Goal: Task Accomplishment & Management: Manage account settings

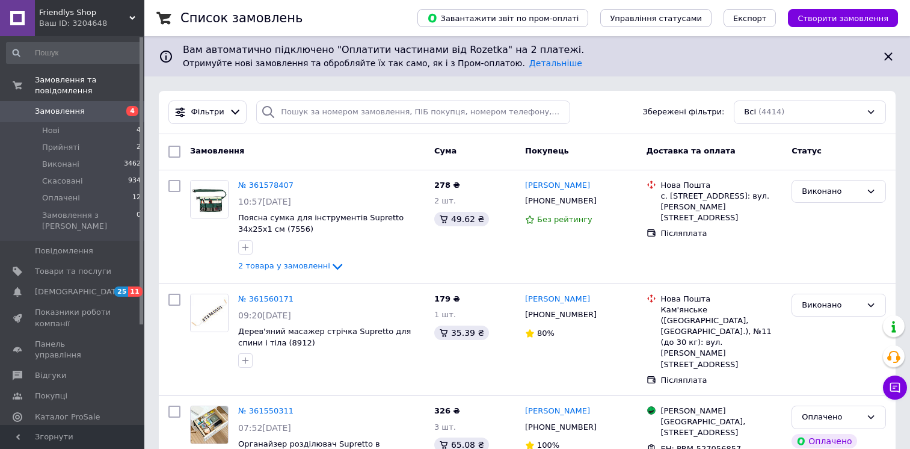
click at [78, 30] on div "Friendlys Shop Ваш ID: 3204648" at bounding box center [89, 18] width 109 height 36
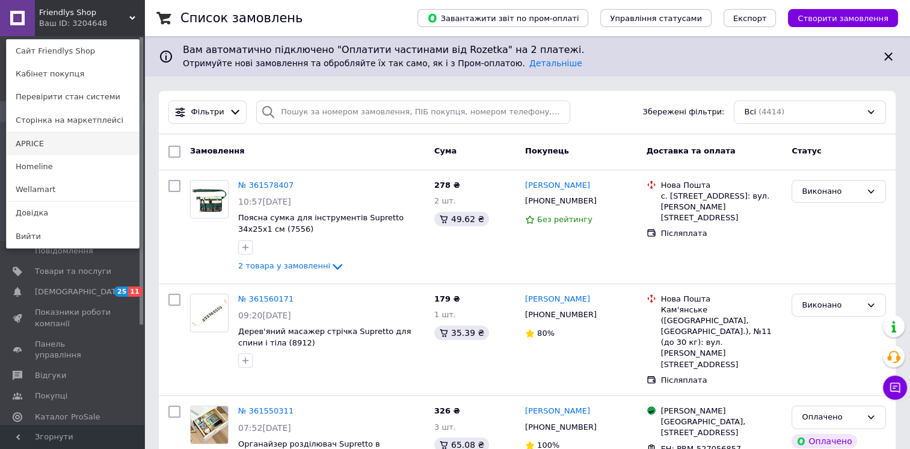
click at [48, 152] on link "APRICE" at bounding box center [73, 143] width 132 height 23
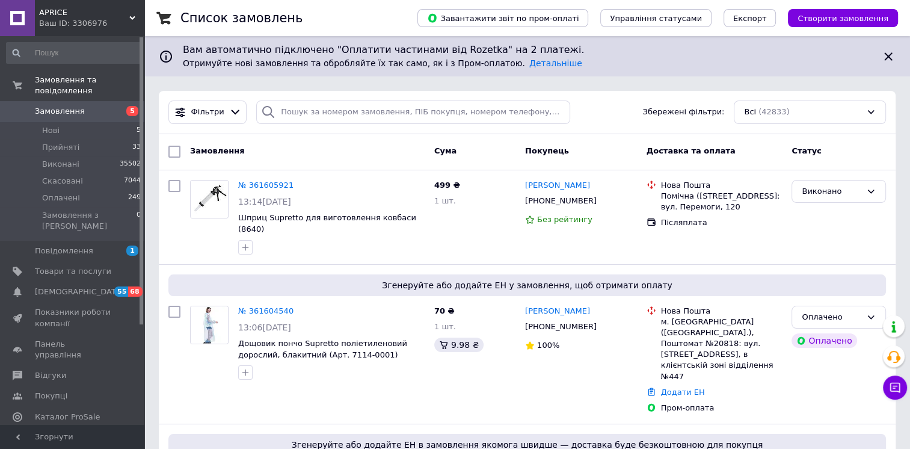
click at [81, 16] on span "APRICE" at bounding box center [84, 12] width 90 height 11
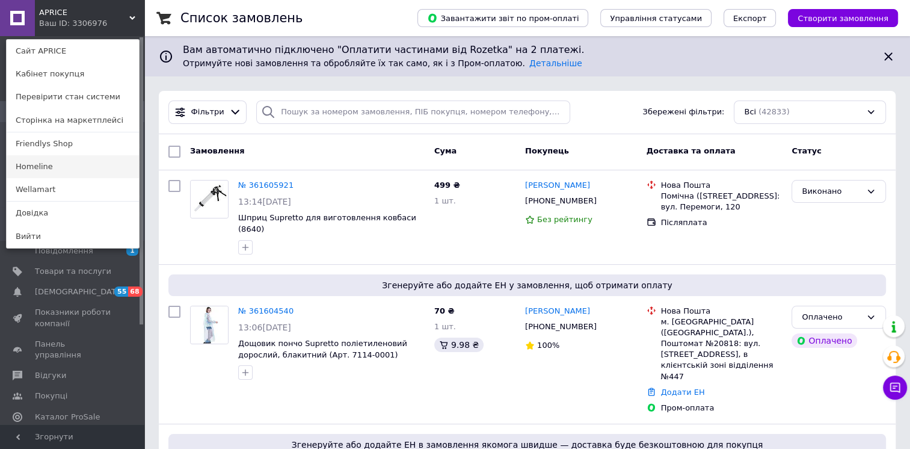
click at [46, 167] on link "Homeline" at bounding box center [73, 166] width 132 height 23
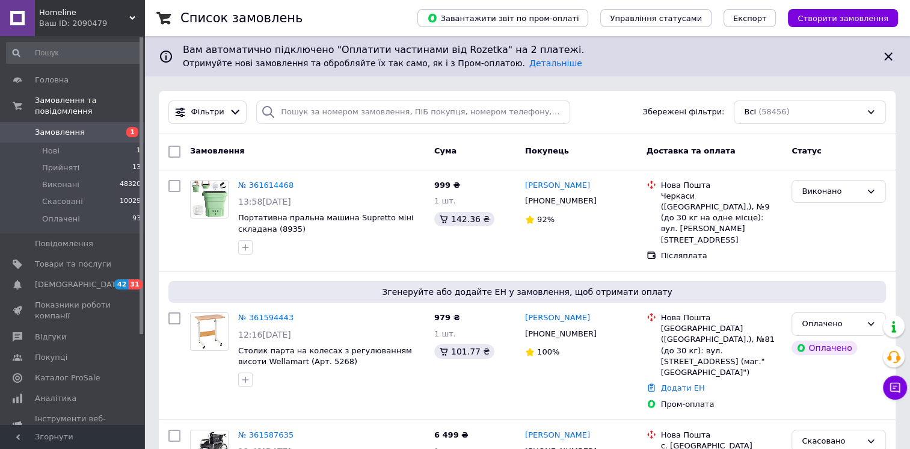
click at [93, 16] on span "Homeline" at bounding box center [84, 12] width 90 height 11
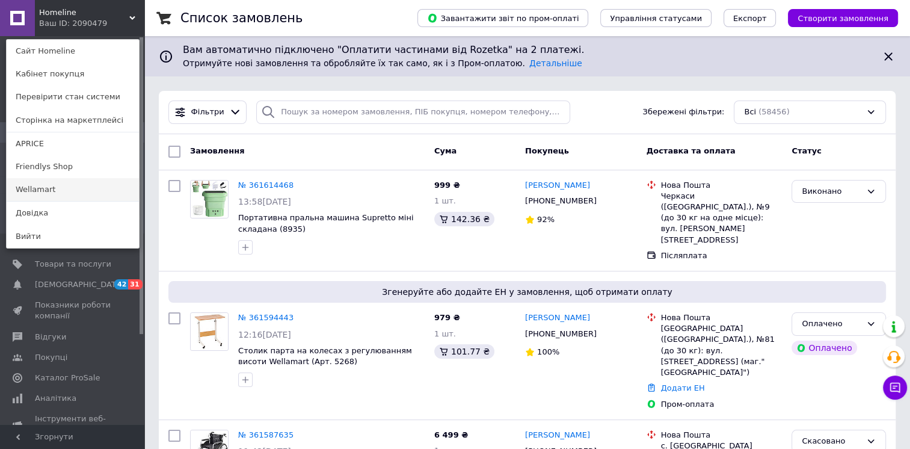
click at [35, 192] on link "Wellamart" at bounding box center [73, 189] width 132 height 23
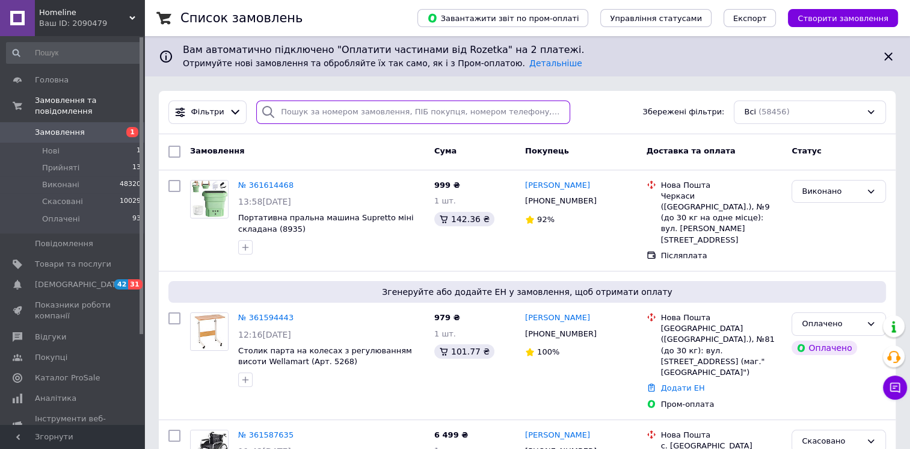
click at [508, 111] on input "search" at bounding box center [412, 111] width 313 height 23
paste input "361614468"
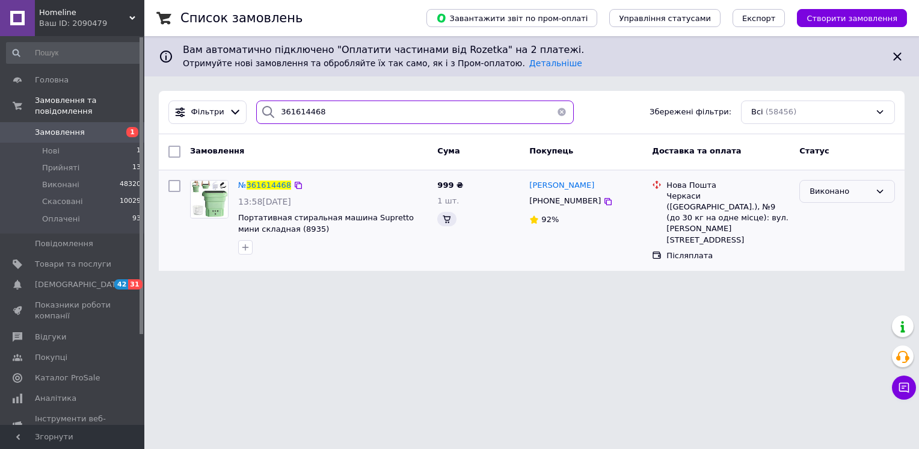
type input "361614468"
click at [852, 193] on div "Виконано" at bounding box center [840, 191] width 61 height 13
click at [835, 236] on li "Скасовано" at bounding box center [847, 238] width 94 height 22
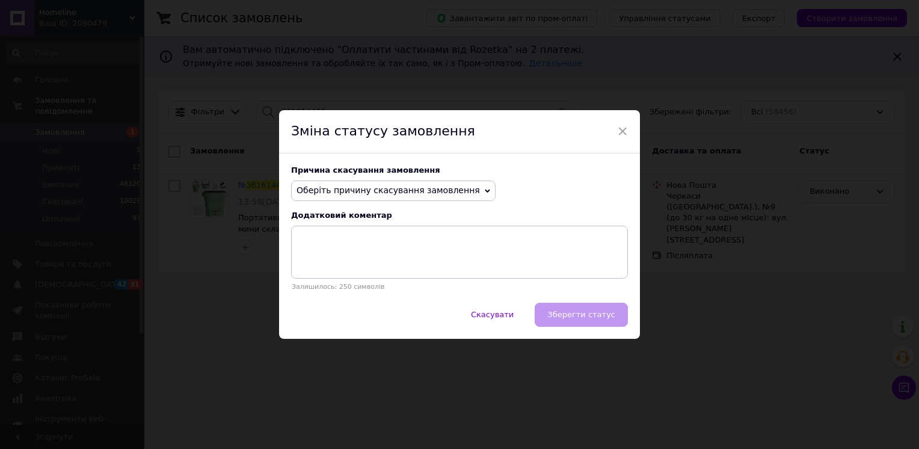
click at [361, 201] on span "Оберіть причину скасування замовлення" at bounding box center [393, 190] width 205 height 20
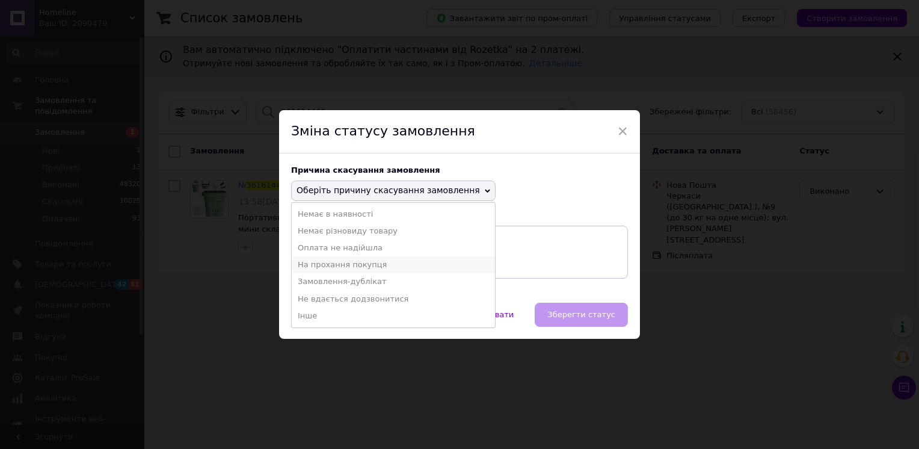
click at [360, 260] on li "На прохання покупця" at bounding box center [393, 264] width 203 height 17
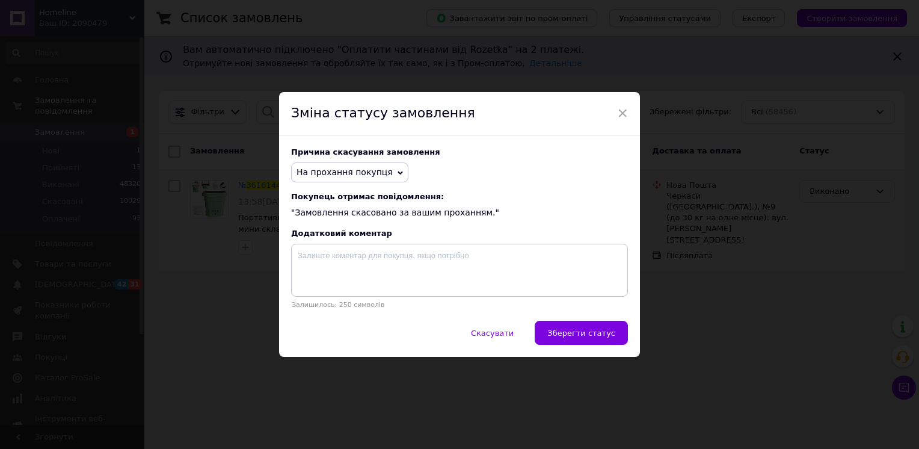
click at [609, 337] on span "Зберегти статус" at bounding box center [581, 332] width 68 height 9
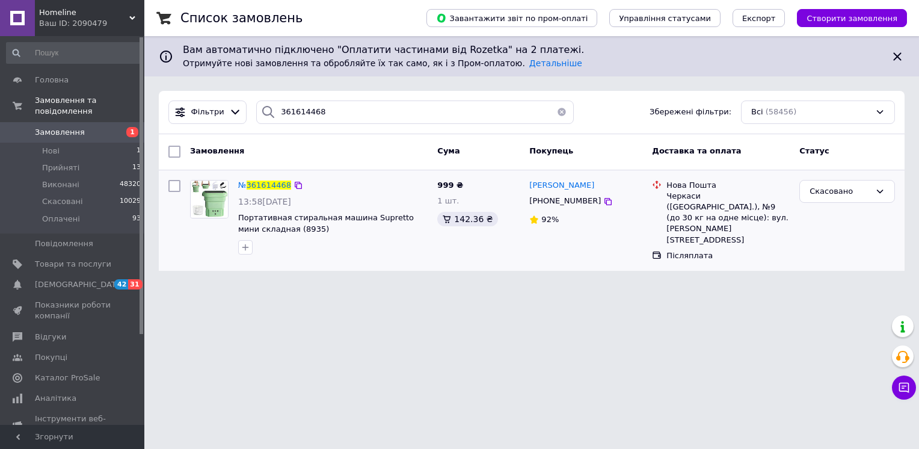
click at [67, 23] on div "Ваш ID: 2090479" at bounding box center [91, 23] width 105 height 11
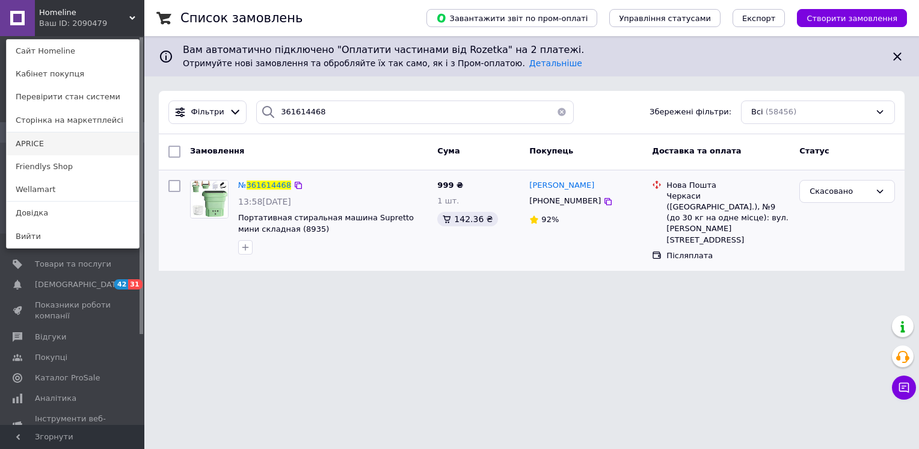
click at [58, 138] on link "APRICE" at bounding box center [73, 143] width 132 height 23
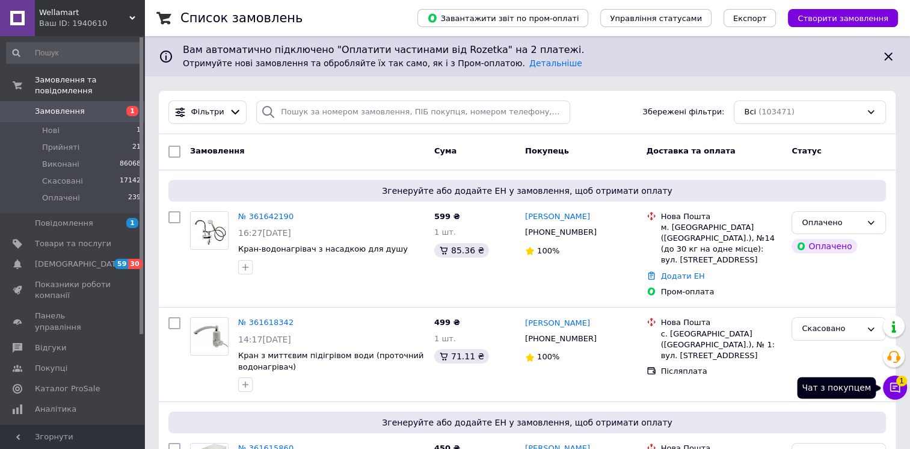
click at [896, 390] on icon at bounding box center [895, 387] width 12 height 12
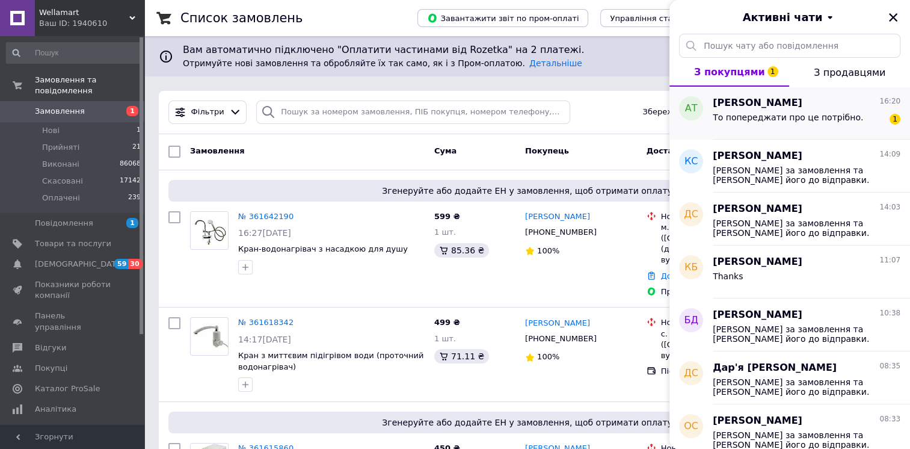
click at [775, 126] on div "То попереджати про це потрібно." at bounding box center [788, 120] width 150 height 17
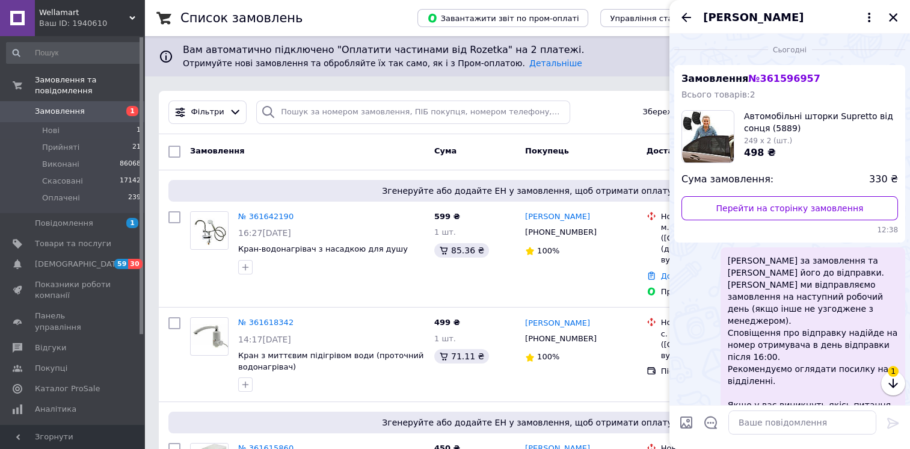
scroll to position [184, 0]
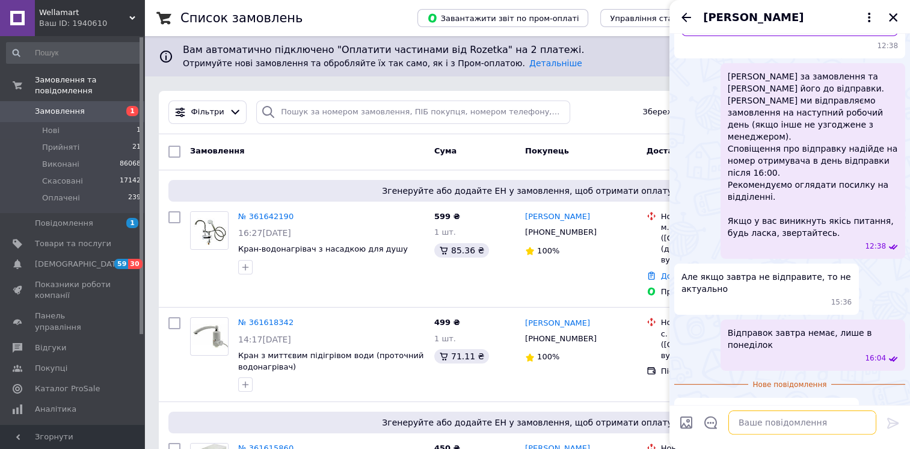
click at [790, 419] on textarea at bounding box center [802, 422] width 148 height 24
type textarea "Скасовувати Ваше замовлення?"
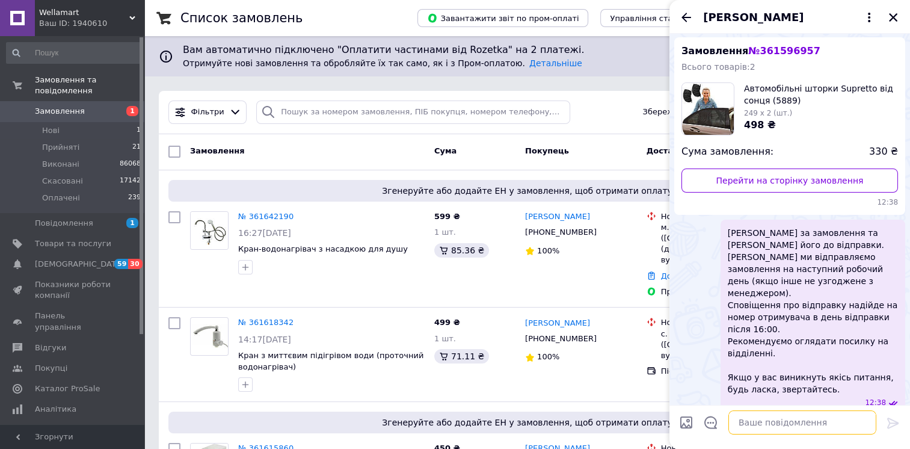
scroll to position [0, 0]
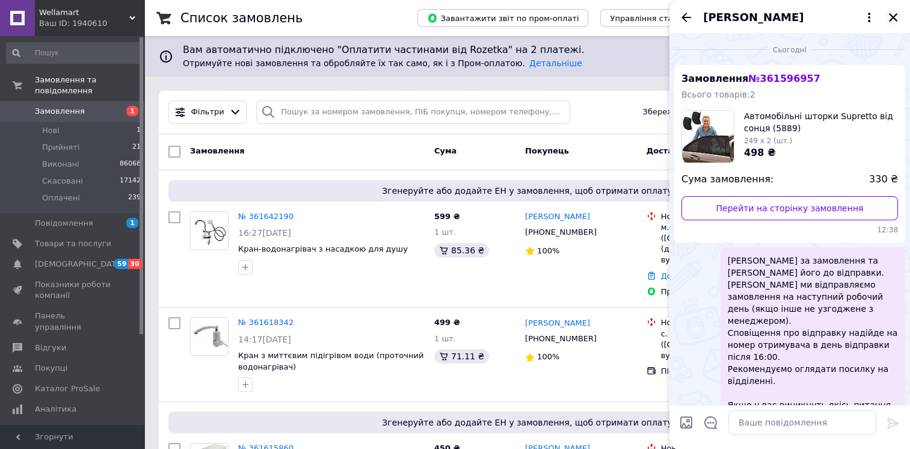
click at [893, 16] on icon "Закрити" at bounding box center [893, 17] width 8 height 8
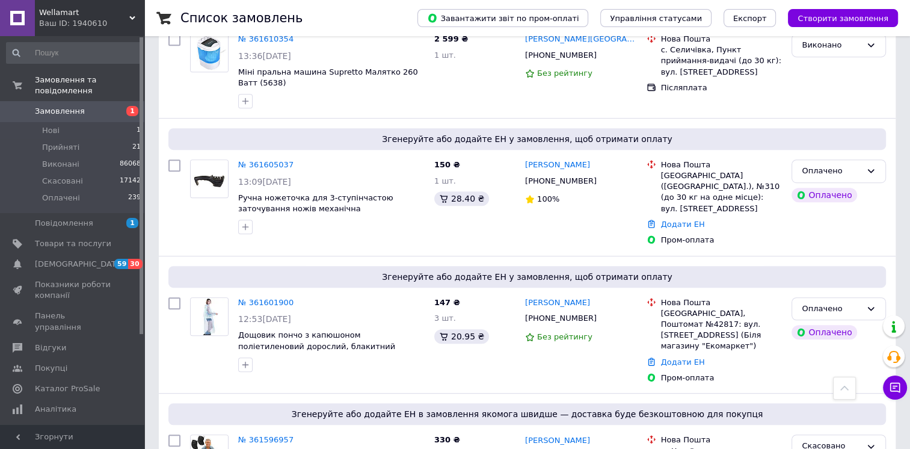
scroll to position [694, 0]
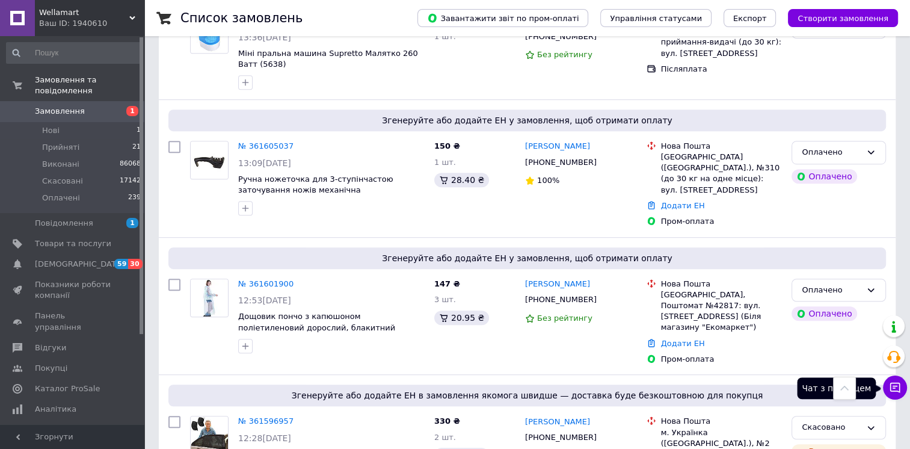
click at [892, 386] on icon at bounding box center [895, 387] width 12 height 12
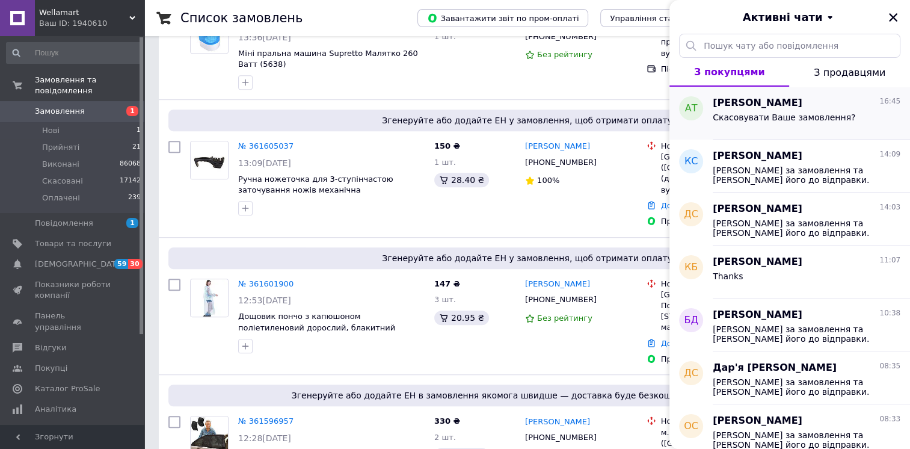
click at [804, 125] on div "Скасовувати Ваше замовлення?" at bounding box center [784, 120] width 143 height 17
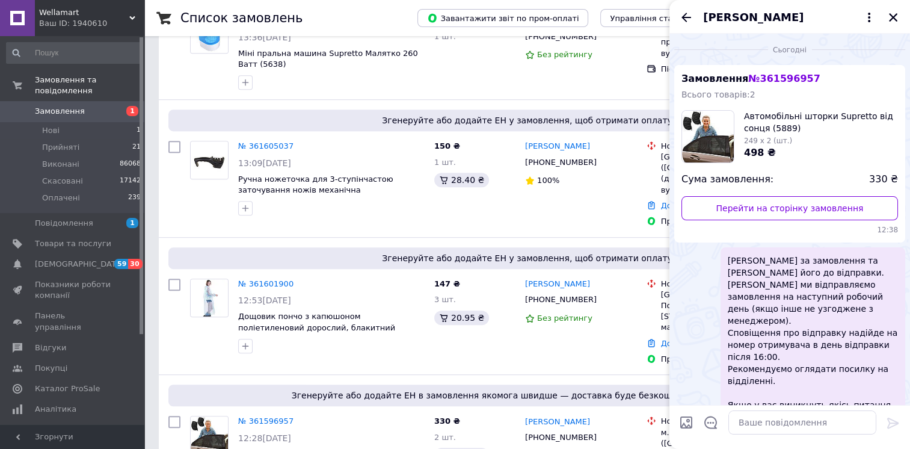
scroll to position [194, 0]
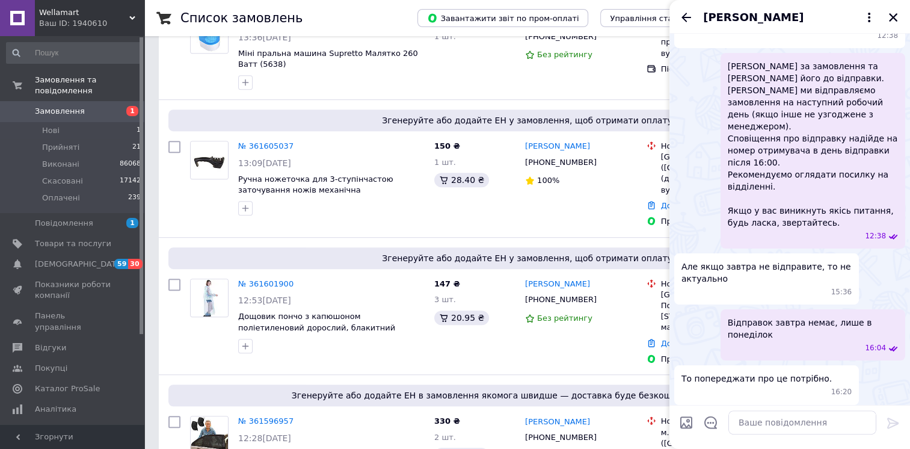
drag, startPoint x: 859, startPoint y: 392, endPoint x: 889, endPoint y: 398, distance: 30.7
click at [889, 410] on div "Скасовувати Ваше замовлення? 16:45" at bounding box center [813, 429] width 185 height 39
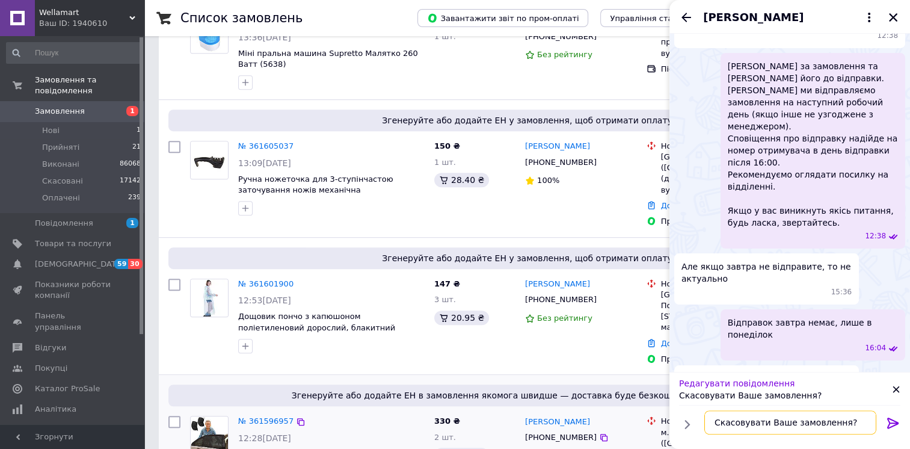
drag, startPoint x: 849, startPoint y: 420, endPoint x: 625, endPoint y: 408, distance: 224.1
type textarea "Замовлення скасоване"
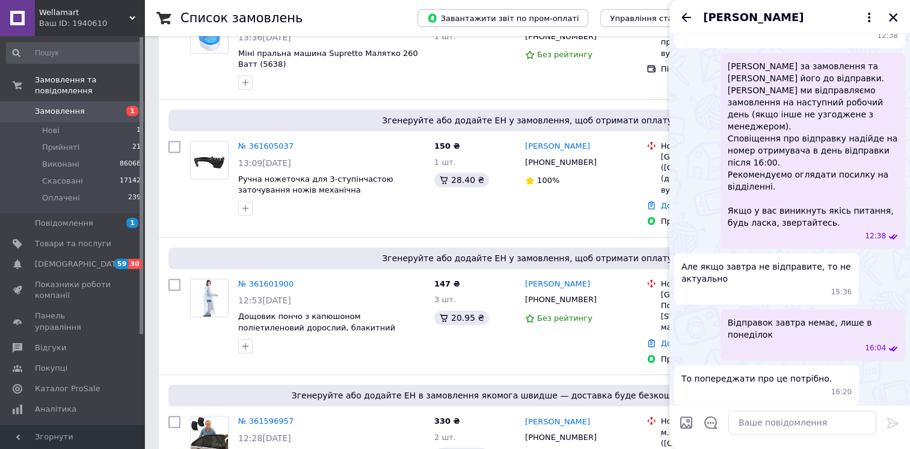
click at [684, 17] on icon "Назад" at bounding box center [686, 17] width 10 height 9
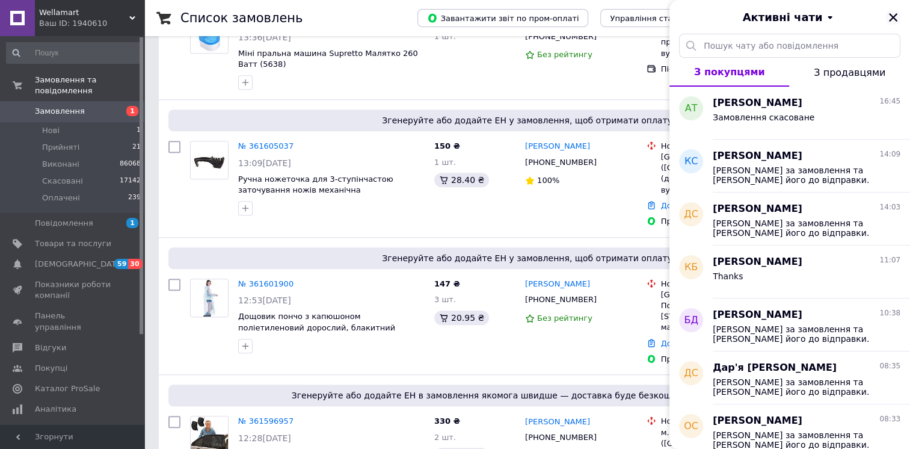
click at [895, 18] on icon "Закрити" at bounding box center [893, 17] width 11 height 11
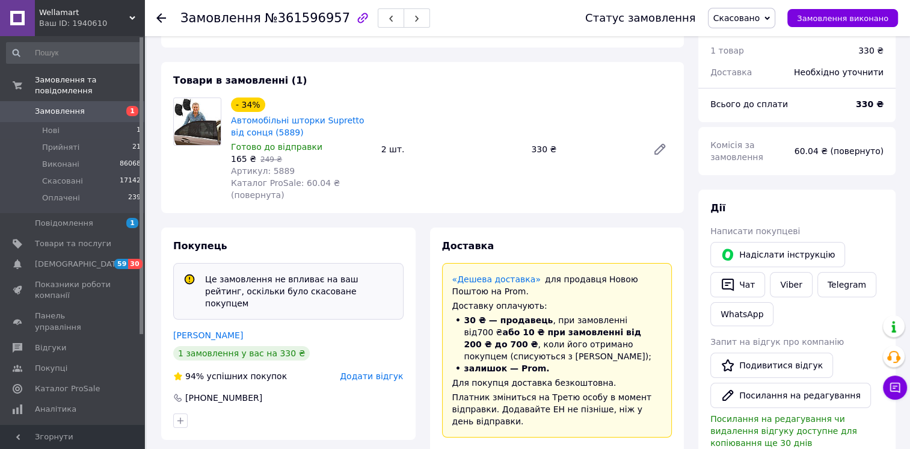
scroll to position [16, 0]
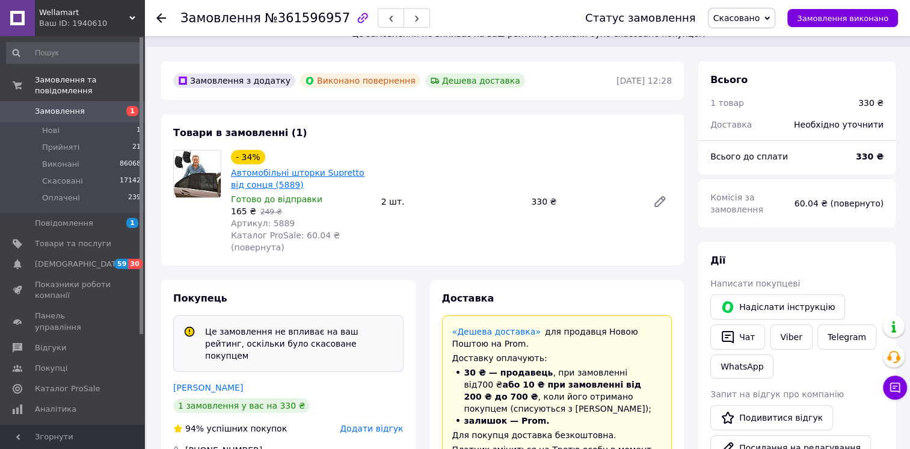
click at [296, 174] on link "Автомобільнi шторки Supretto від сонця (5889)" at bounding box center [298, 179] width 134 height 22
click at [294, 16] on span "№361596957" at bounding box center [307, 18] width 85 height 14
copy span "361596957"
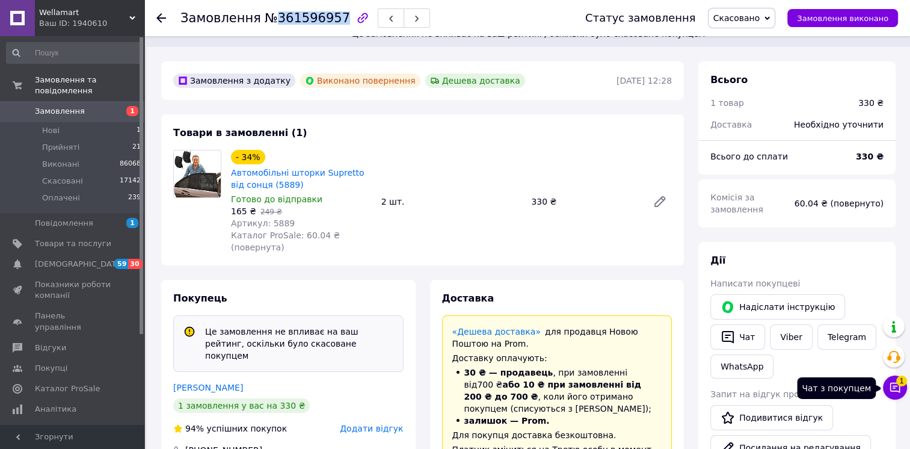
click at [897, 386] on icon at bounding box center [895, 387] width 12 height 12
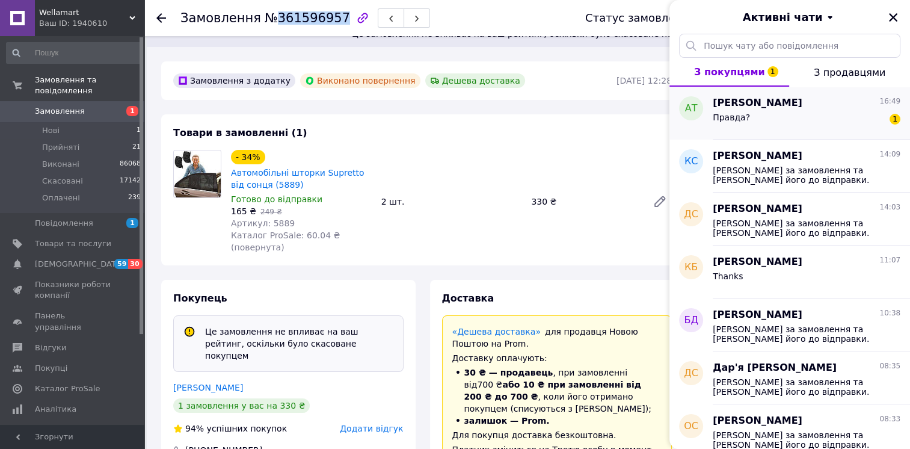
click at [796, 115] on div "Правда? 1" at bounding box center [807, 119] width 188 height 19
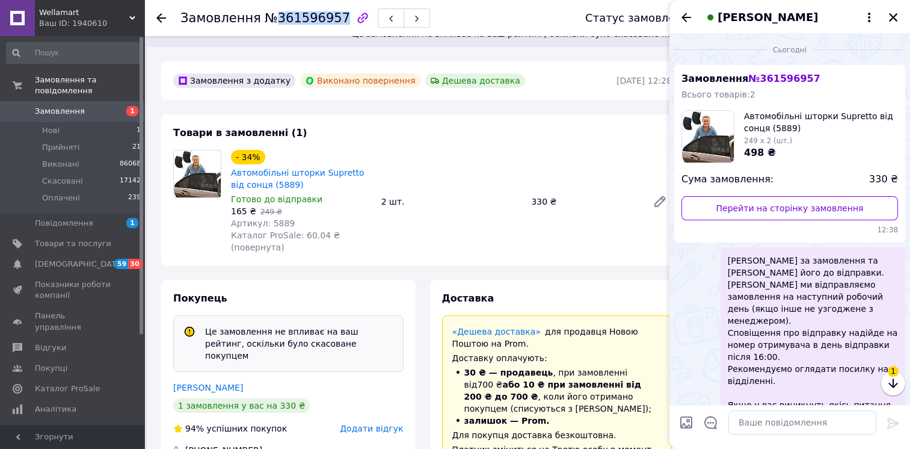
scroll to position [248, 0]
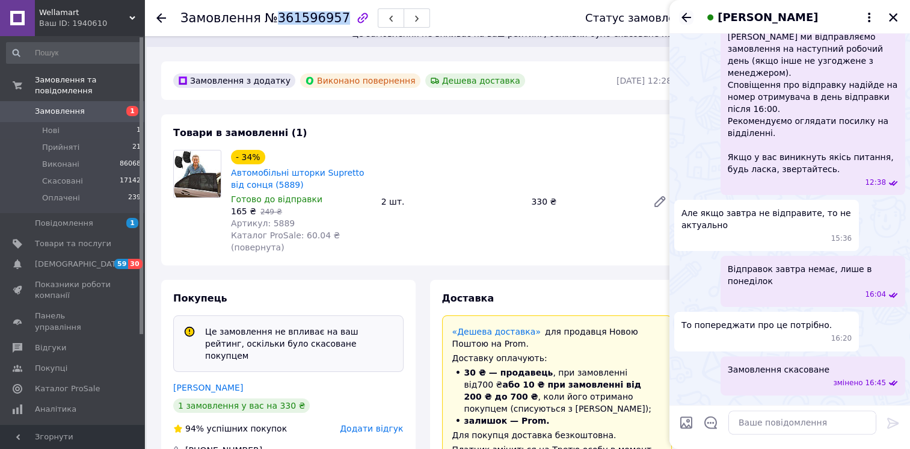
click at [686, 17] on icon "Назад" at bounding box center [686, 17] width 10 height 9
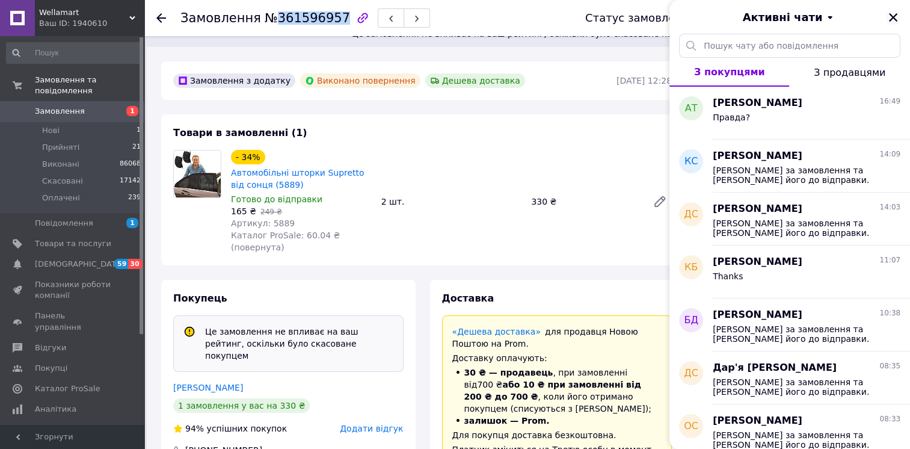
click at [895, 19] on icon "Закрити" at bounding box center [893, 17] width 11 height 11
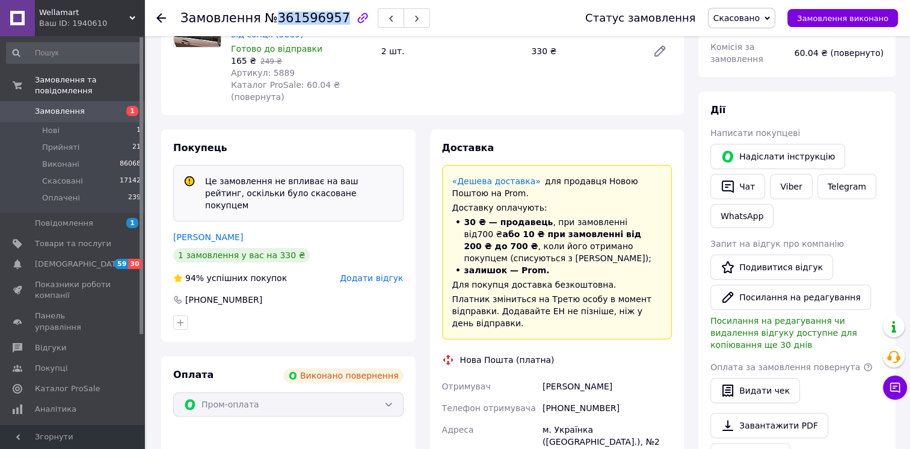
scroll to position [196, 0]
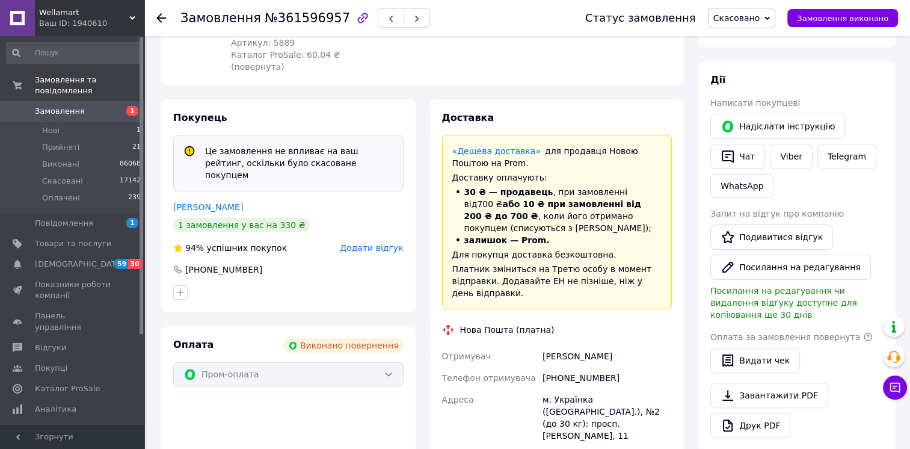
click at [164, 20] on icon at bounding box center [161, 18] width 10 height 10
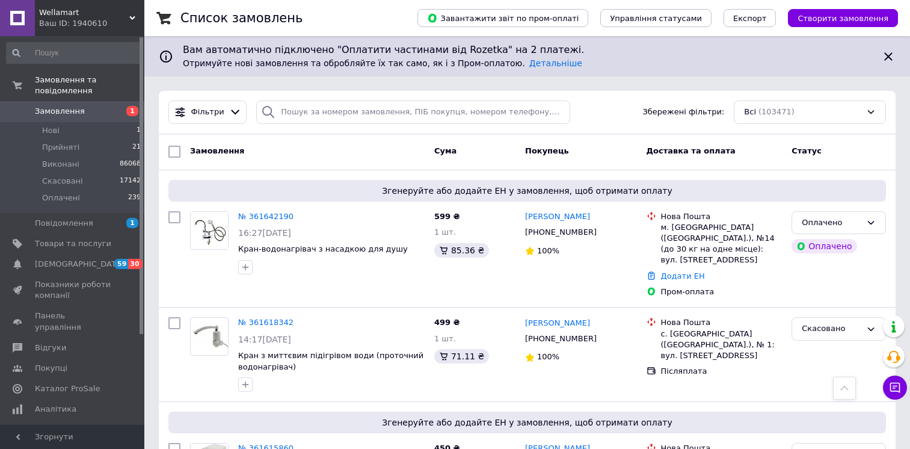
scroll to position [694, 0]
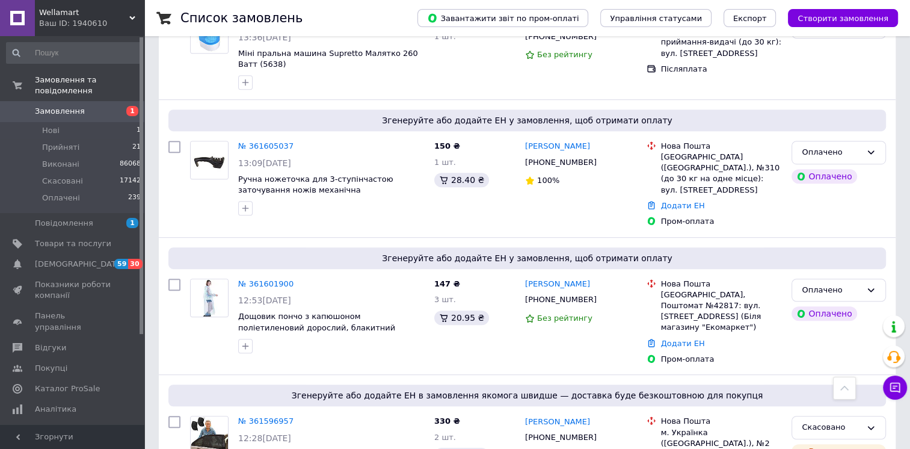
click at [79, 15] on span "Wellamart" at bounding box center [84, 12] width 90 height 11
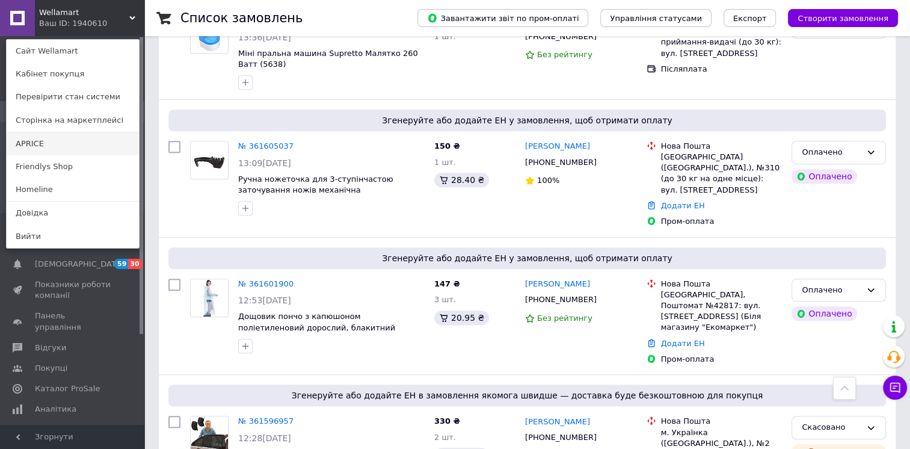
click at [58, 145] on link "APRICE" at bounding box center [73, 143] width 132 height 23
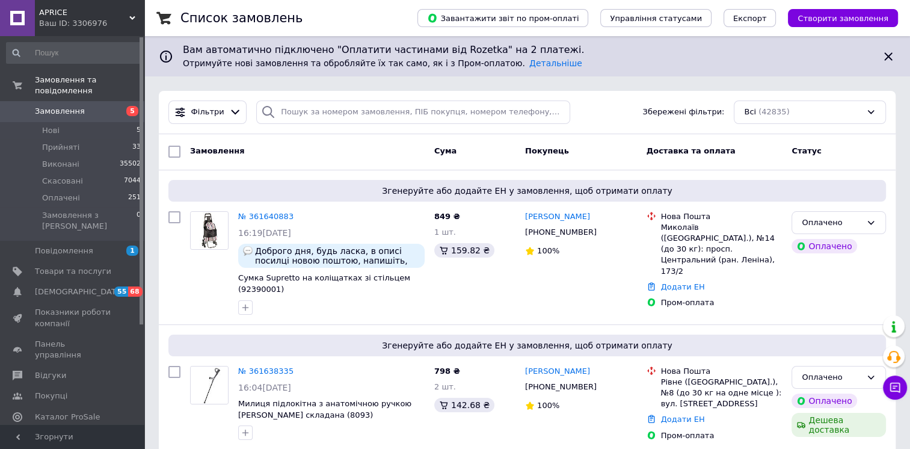
click at [69, 16] on span "APRICE" at bounding box center [84, 12] width 90 height 11
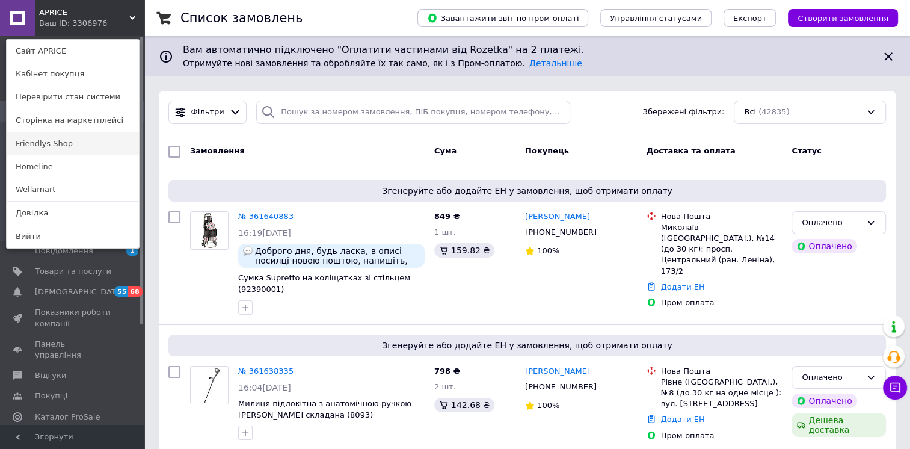
click at [57, 147] on link "Friendlys Shop" at bounding box center [73, 143] width 132 height 23
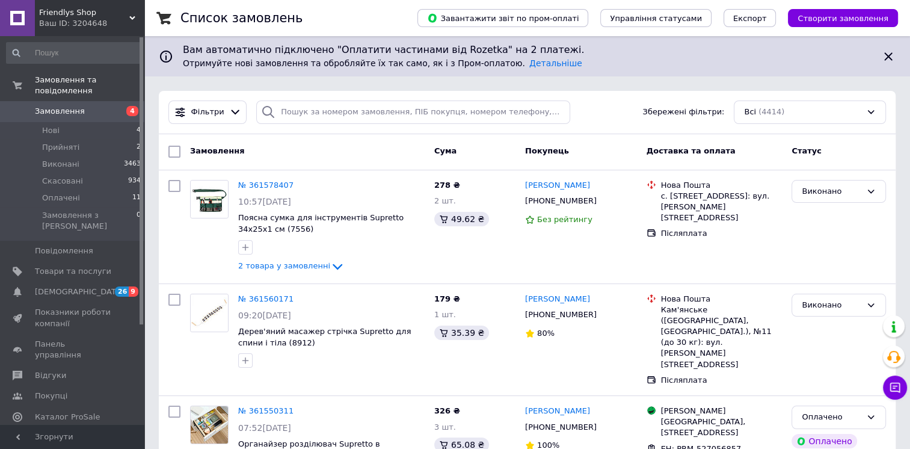
click at [96, 11] on span "Friendlys Shop" at bounding box center [84, 12] width 90 height 11
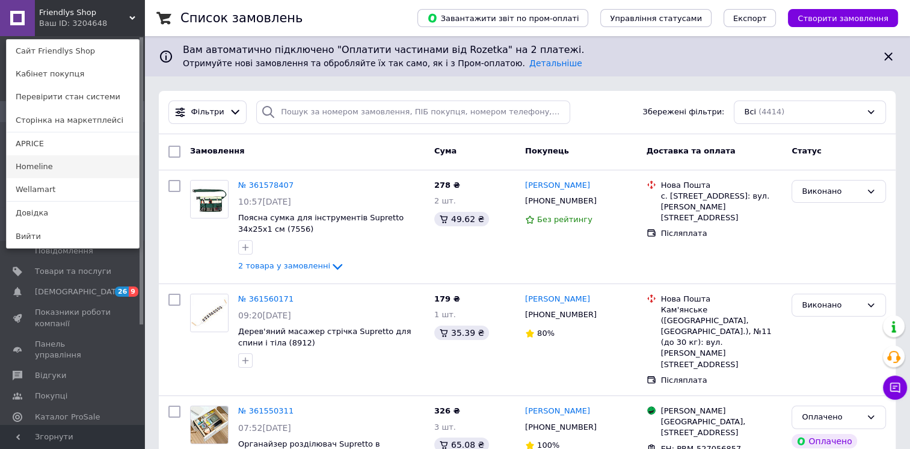
click at [53, 171] on link "Homeline" at bounding box center [73, 166] width 132 height 23
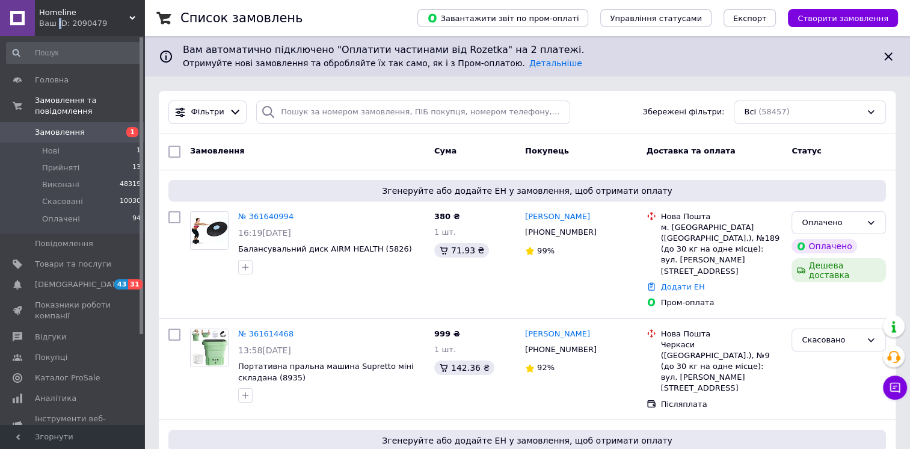
click at [57, 20] on div "Ваш ID: 2090479" at bounding box center [91, 23] width 105 height 11
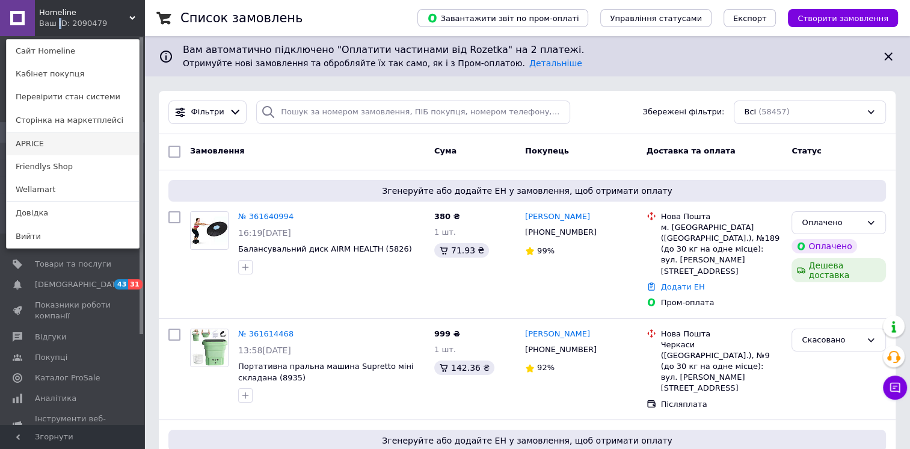
drag, startPoint x: 57, startPoint y: 20, endPoint x: 43, endPoint y: 143, distance: 124.1
click at [43, 143] on link "APRICE" at bounding box center [73, 143] width 132 height 23
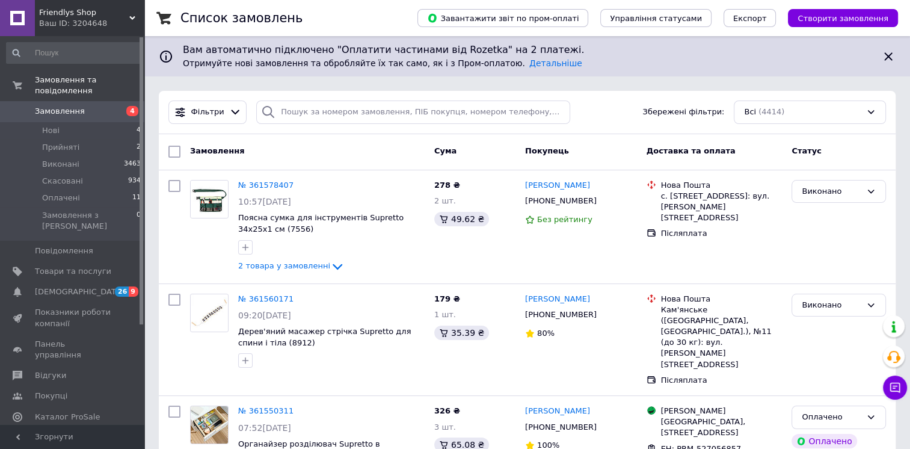
click at [118, 15] on span "Friendlys Shop" at bounding box center [84, 12] width 90 height 11
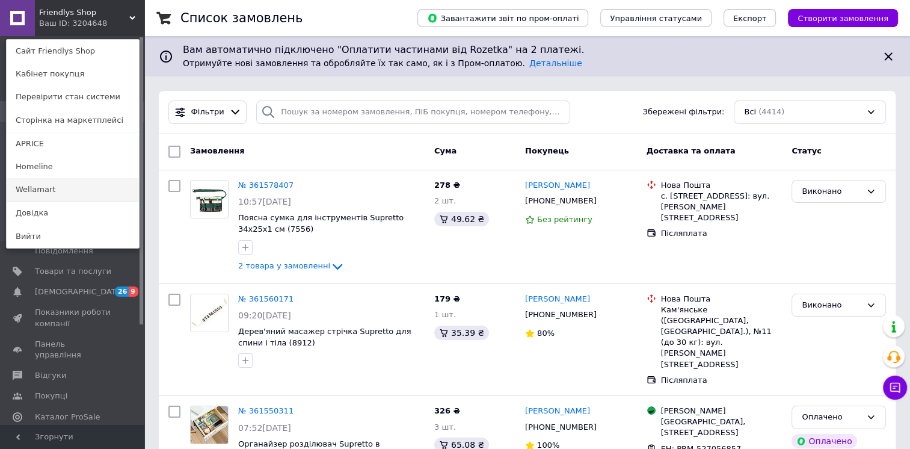
click at [46, 186] on link "Wellamart" at bounding box center [73, 189] width 132 height 23
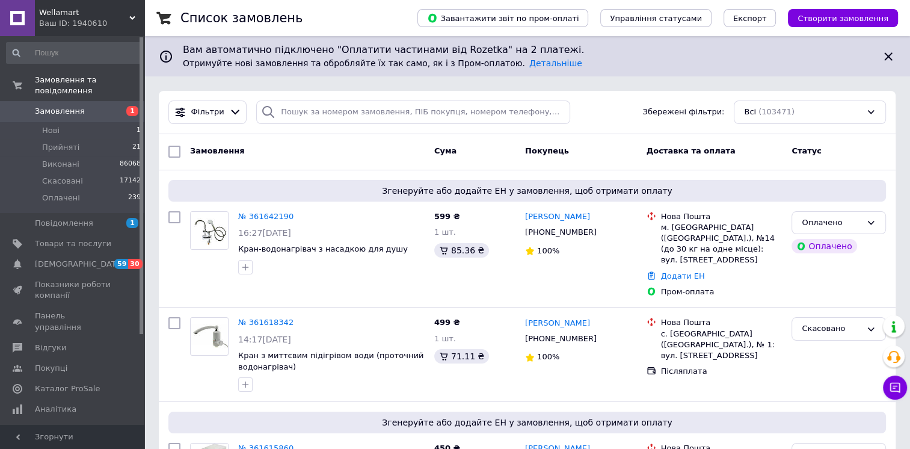
click at [73, 18] on div "Ваш ID: 1940610" at bounding box center [91, 23] width 105 height 11
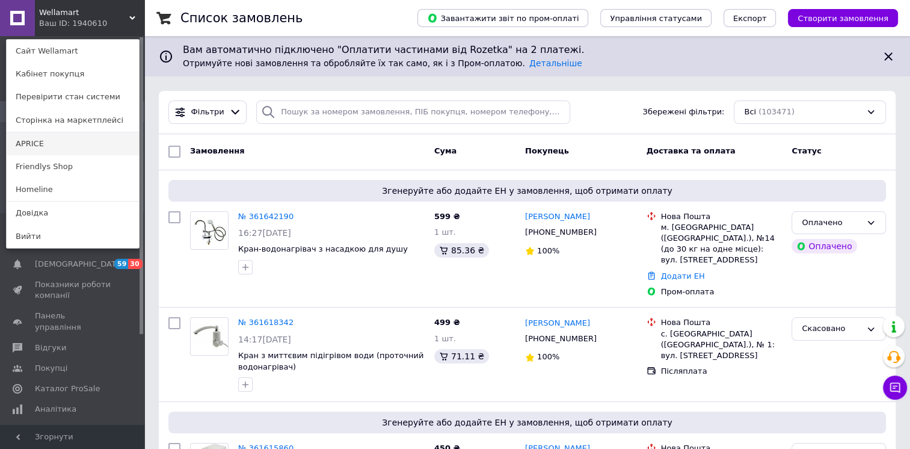
click at [42, 143] on link "APRICE" at bounding box center [73, 143] width 132 height 23
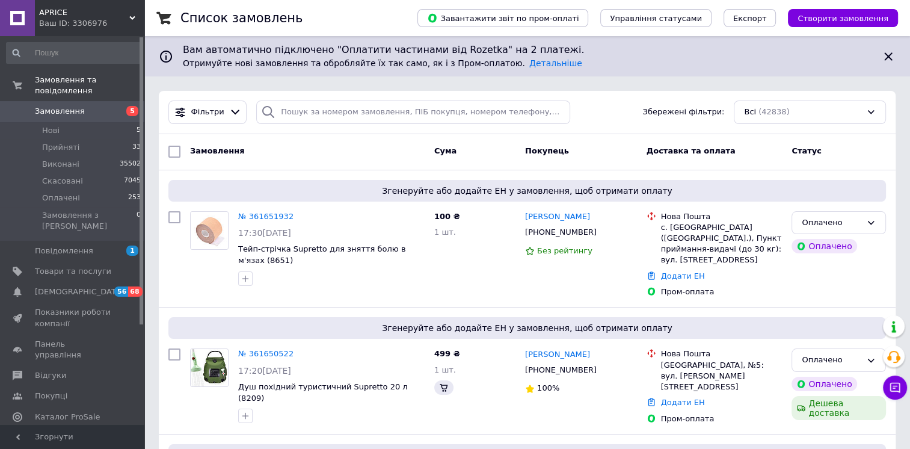
click at [67, 16] on span "APRICE" at bounding box center [84, 12] width 90 height 11
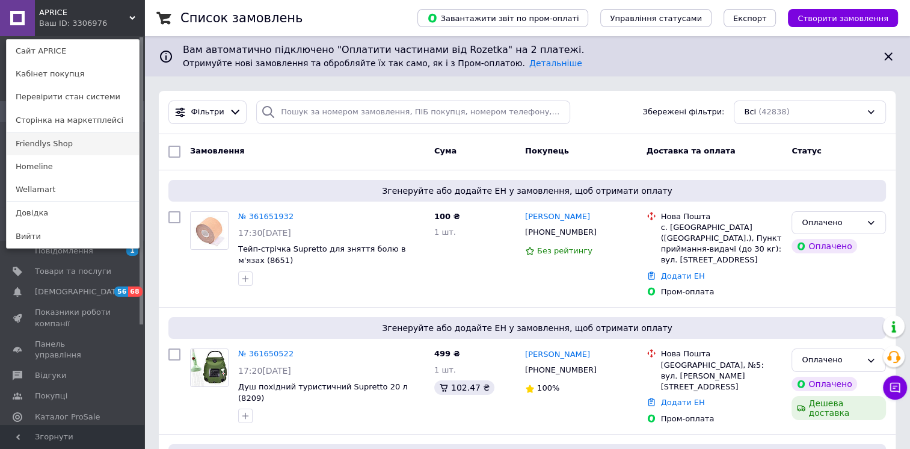
click at [54, 149] on link "Friendlys Shop" at bounding box center [73, 143] width 132 height 23
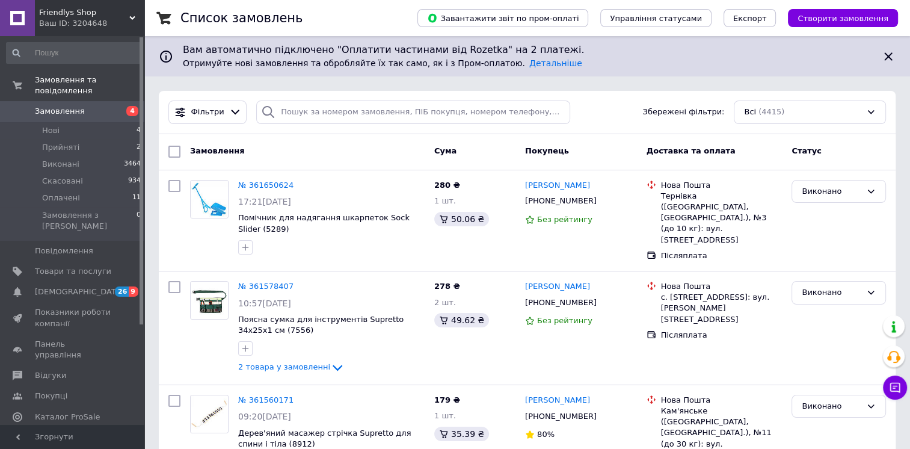
click at [97, 18] on div "Ваш ID: 3204648" at bounding box center [91, 23] width 105 height 11
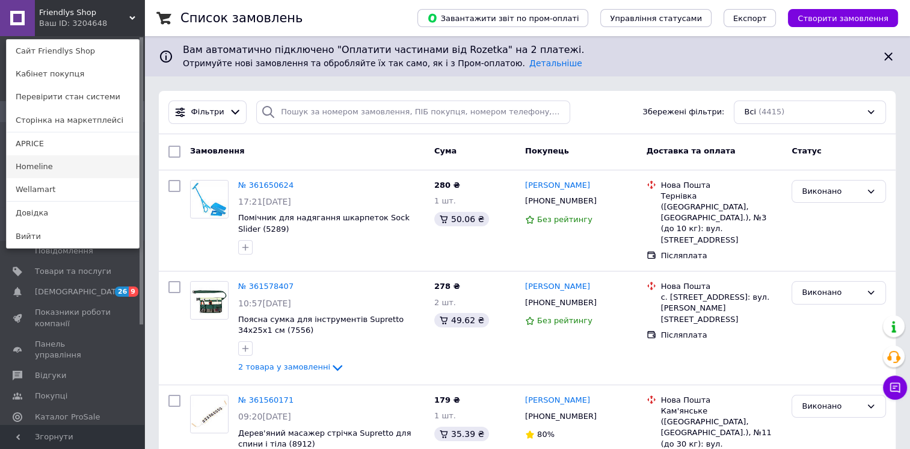
click at [61, 164] on link "Homeline" at bounding box center [73, 166] width 132 height 23
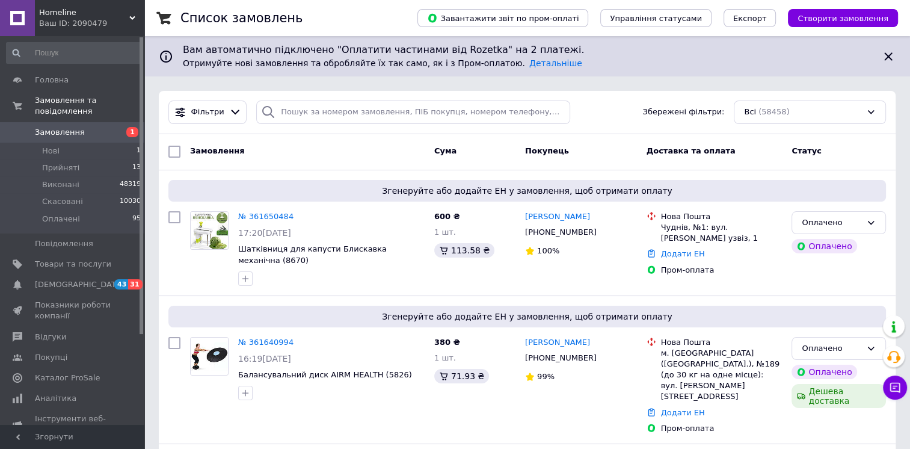
click at [85, 16] on span "Homeline" at bounding box center [84, 12] width 90 height 11
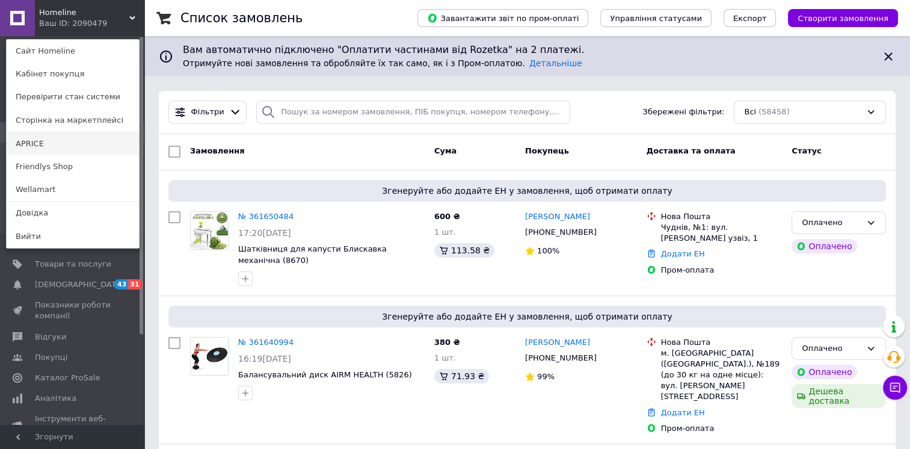
click at [45, 146] on link "APRICE" at bounding box center [73, 143] width 132 height 23
